Goal: Task Accomplishment & Management: Manage account settings

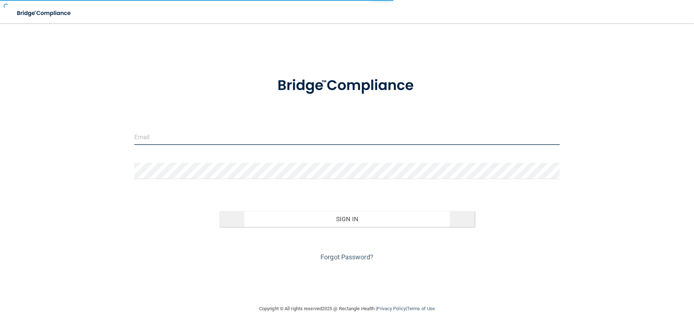
type input "[PERSON_NAME][EMAIL_ADDRESS][PERSON_NAME][DOMAIN_NAME]"
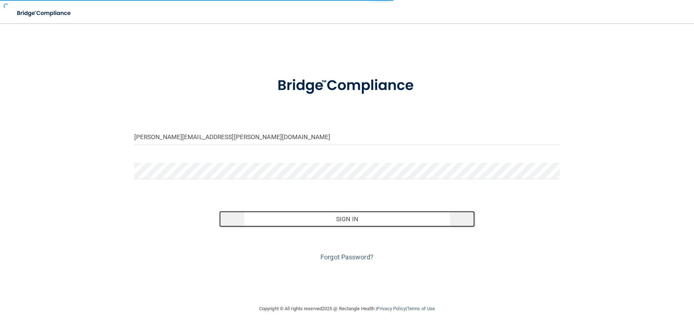
click at [350, 221] on button "Sign In" at bounding box center [346, 219] width 255 height 16
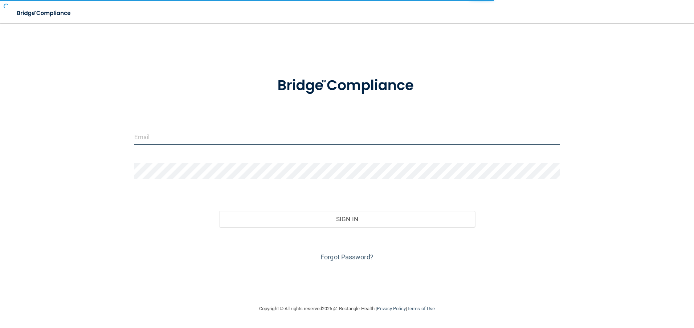
type input "[PERSON_NAME][EMAIL_ADDRESS][PERSON_NAME][DOMAIN_NAME]"
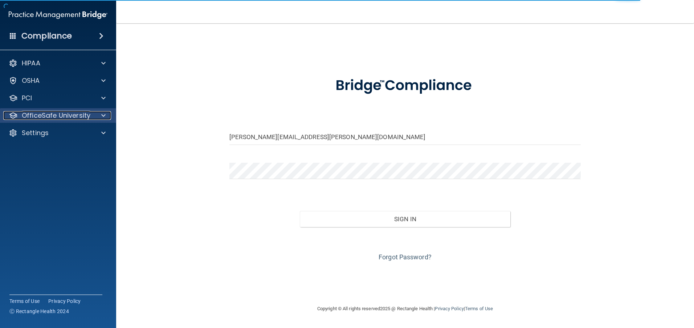
click at [104, 115] on span at bounding box center [103, 115] width 4 height 9
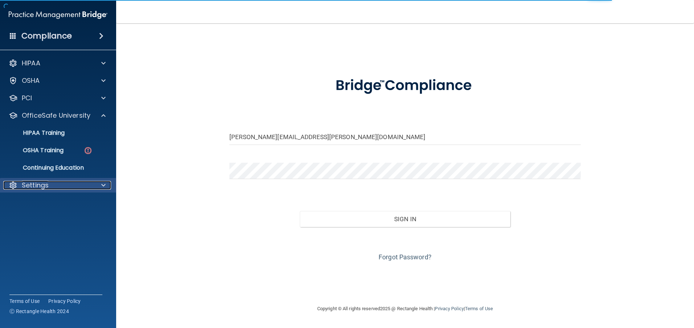
click at [106, 185] on div at bounding box center [102, 185] width 18 height 9
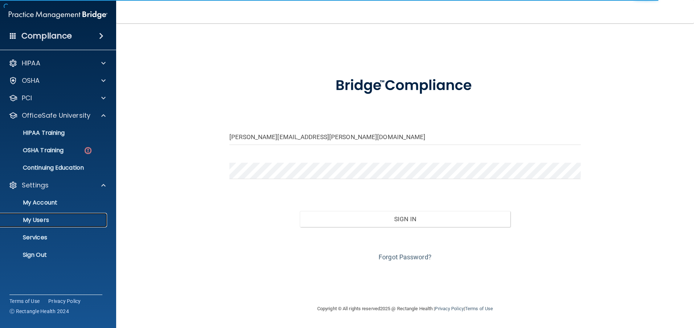
click at [46, 218] on p "My Users" at bounding box center [54, 219] width 99 height 7
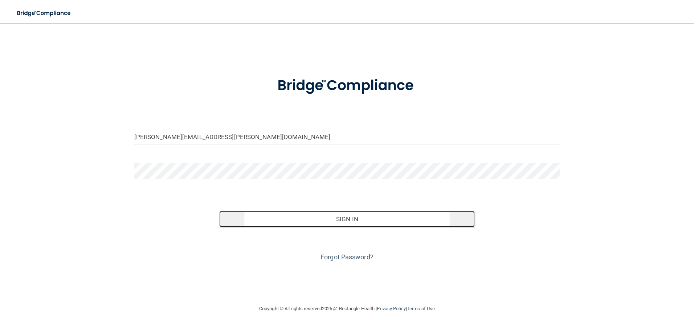
click at [353, 223] on button "Sign In" at bounding box center [346, 219] width 255 height 16
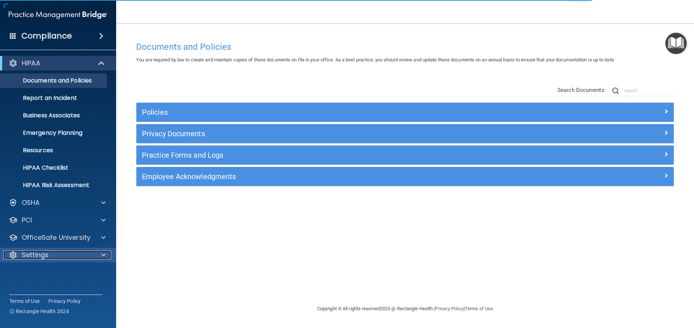
click at [106, 255] on div at bounding box center [102, 254] width 18 height 9
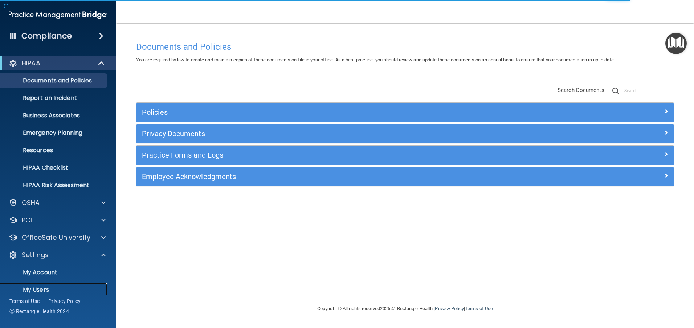
click at [38, 291] on p "My Users" at bounding box center [54, 289] width 99 height 7
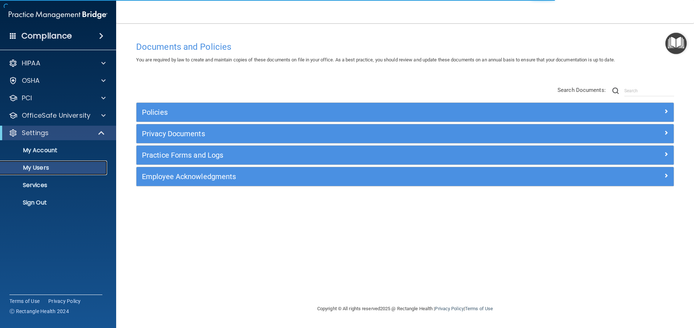
select select "20"
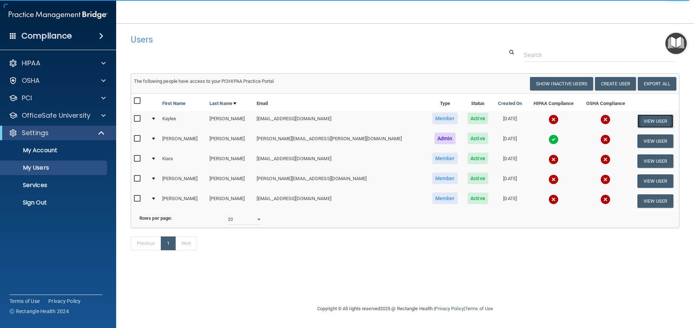
click at [643, 124] on button "View User" at bounding box center [655, 120] width 36 height 13
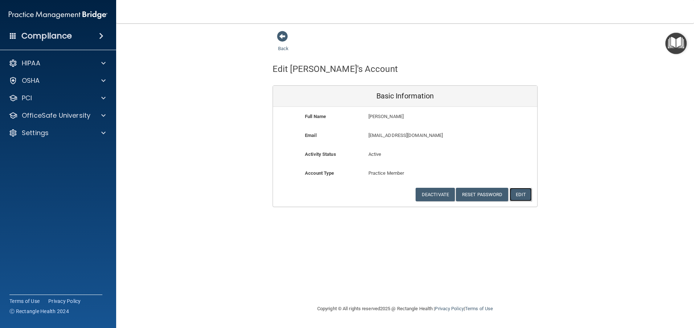
click at [527, 193] on button "Edit" at bounding box center [520, 194] width 22 height 13
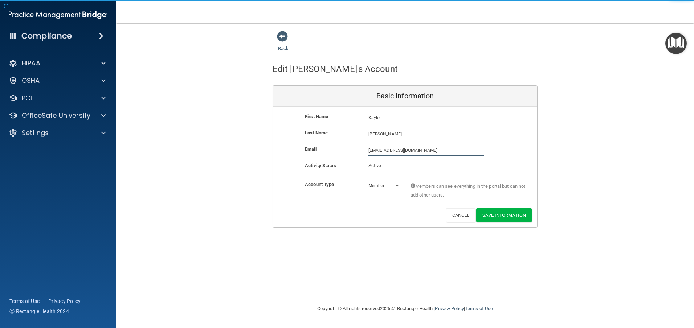
drag, startPoint x: 421, startPoint y: 151, endPoint x: 362, endPoint y: 151, distance: 58.8
click at [363, 151] on div "[EMAIL_ADDRESS][DOMAIN_NAME] [EMAIL_ADDRESS][DOMAIN_NAME]" at bounding box center [426, 150] width 127 height 11
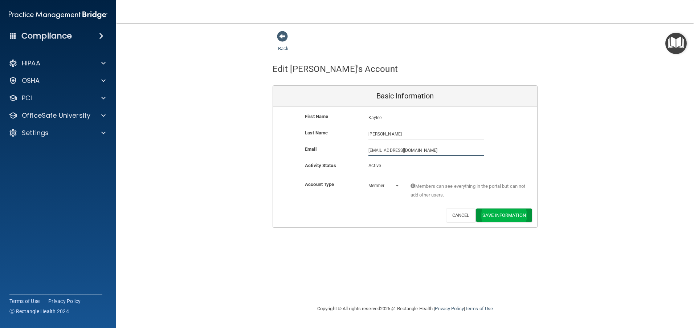
type input "[EMAIL_ADDRESS][DOMAIN_NAME]"
click at [492, 216] on button "Save Information" at bounding box center [504, 214] width 56 height 13
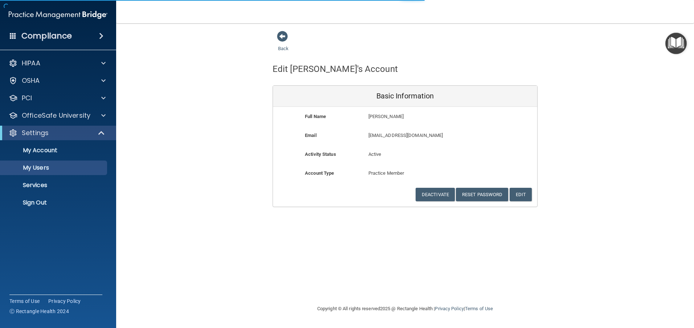
select select "20"
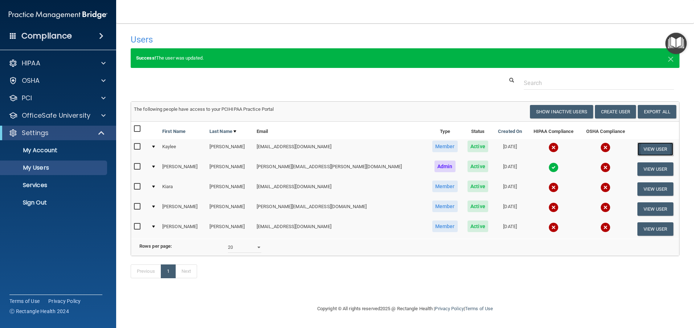
click at [654, 150] on button "View User" at bounding box center [655, 148] width 36 height 13
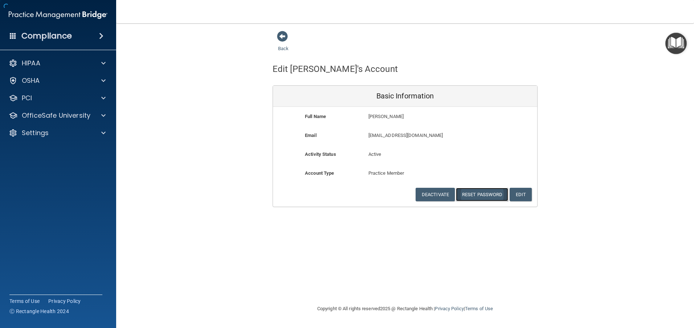
click at [475, 195] on button "Reset Password" at bounding box center [482, 194] width 52 height 13
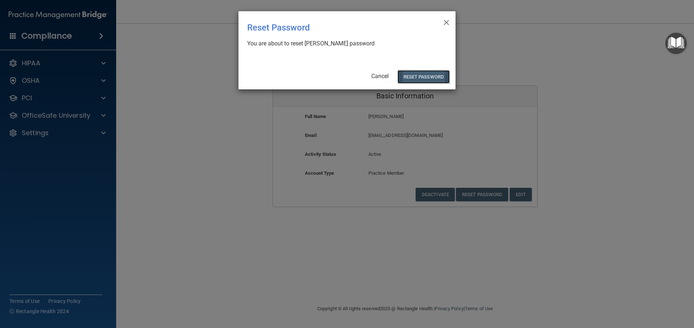
click at [411, 75] on button "Reset Password" at bounding box center [423, 76] width 52 height 13
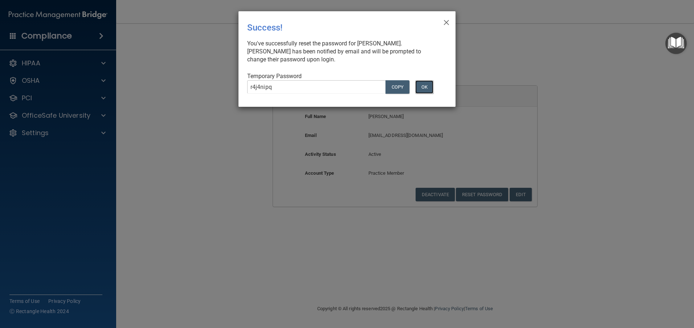
click at [423, 90] on button "OK" at bounding box center [424, 86] width 18 height 13
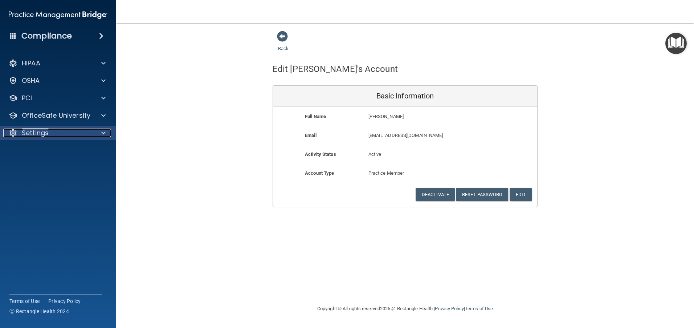
click at [102, 135] on span at bounding box center [103, 132] width 4 height 9
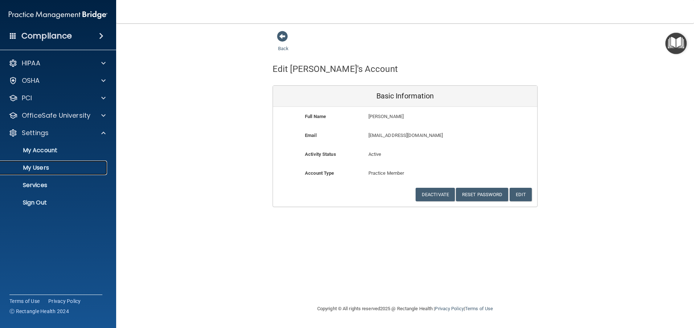
click at [44, 171] on p "My Users" at bounding box center [54, 167] width 99 height 7
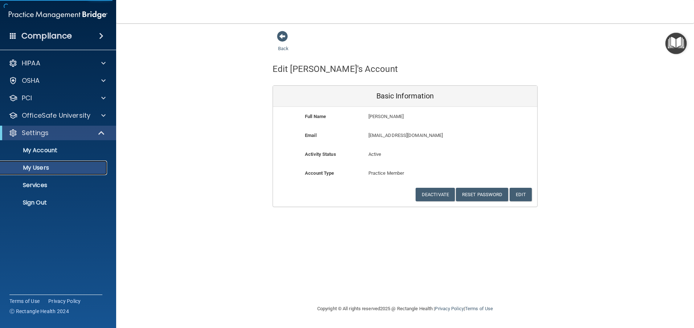
select select "20"
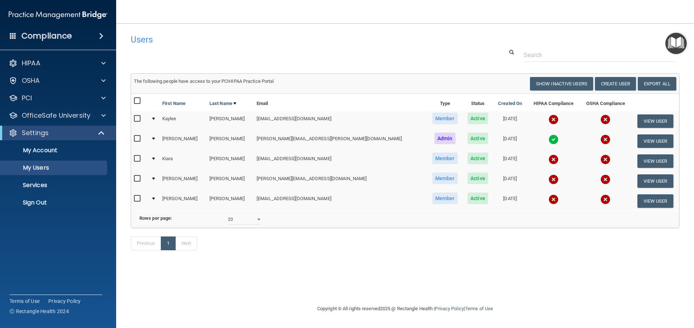
click at [138, 118] on input "checkbox" at bounding box center [138, 119] width 8 height 6
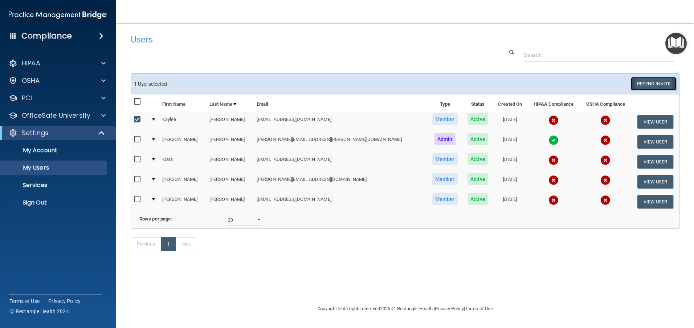
click at [655, 84] on button "Resend Invite" at bounding box center [653, 83] width 45 height 13
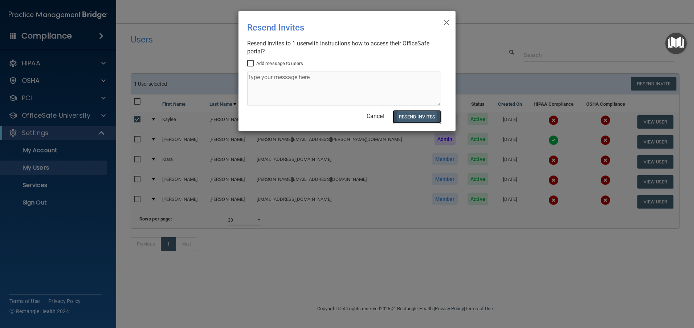
click at [417, 118] on button "Resend Invites" at bounding box center [417, 116] width 48 height 13
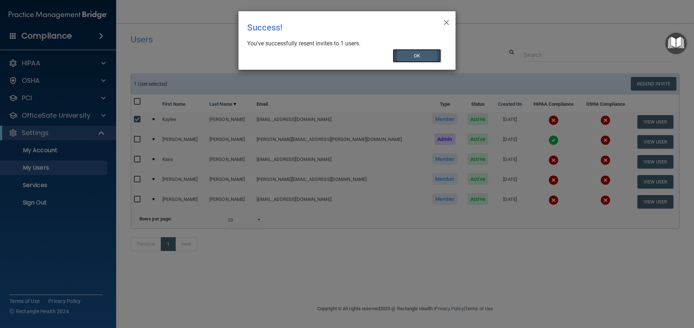
click at [421, 53] on button "OK" at bounding box center [417, 55] width 49 height 13
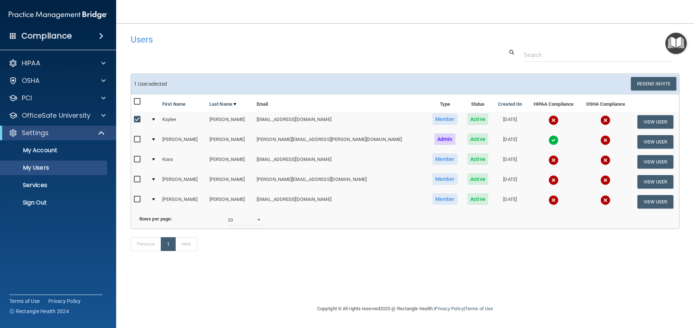
click at [136, 118] on input "checkbox" at bounding box center [138, 119] width 8 height 6
checkbox input "false"
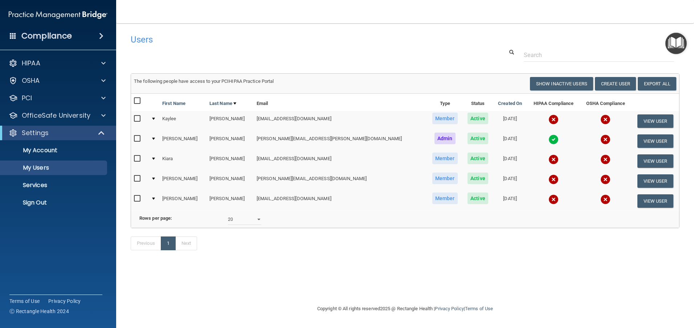
click at [548, 140] on img at bounding box center [553, 139] width 10 height 10
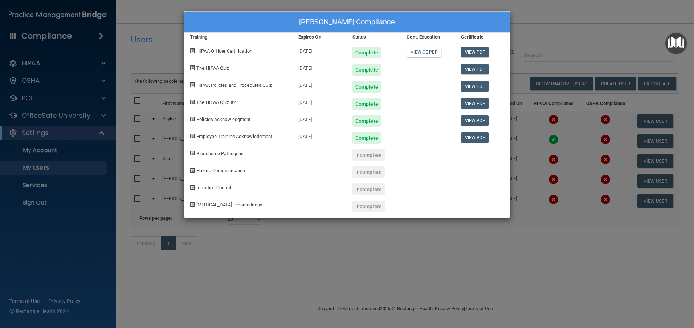
click at [494, 249] on div "[PERSON_NAME] Compliance Training Expires On Status Cont. Education Certificate…" at bounding box center [347, 164] width 694 height 328
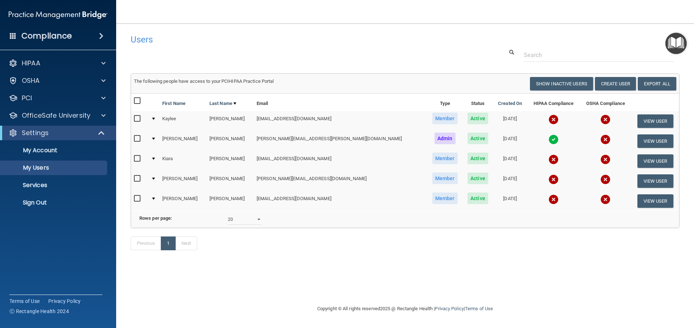
click at [673, 47] on img "Open Resource Center" at bounding box center [675, 43] width 21 height 21
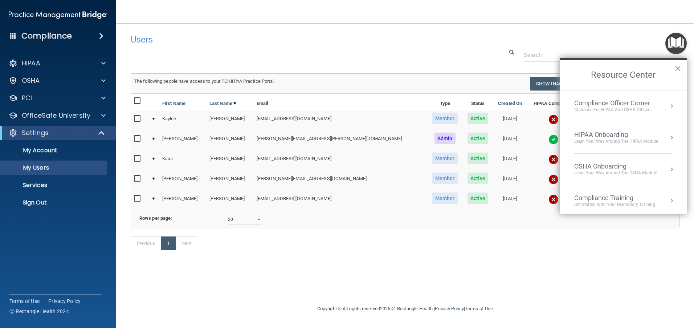
scroll to position [104, 0]
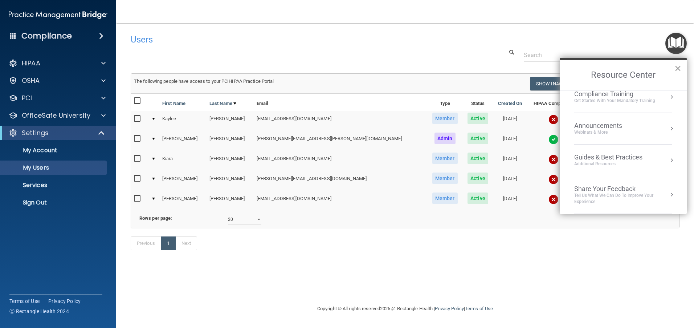
click at [680, 70] on button "×" at bounding box center [677, 68] width 7 height 12
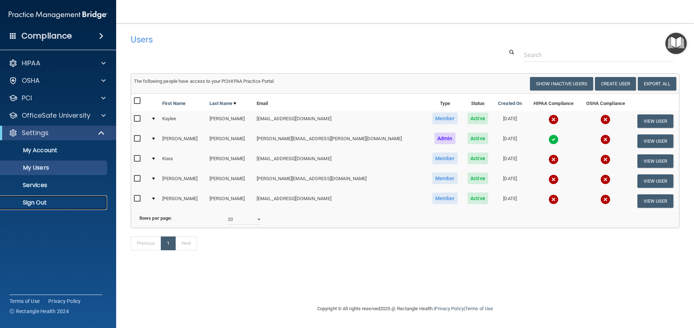
click at [42, 203] on p "Sign Out" at bounding box center [54, 202] width 99 height 7
